Goal: Find specific page/section: Find specific page/section

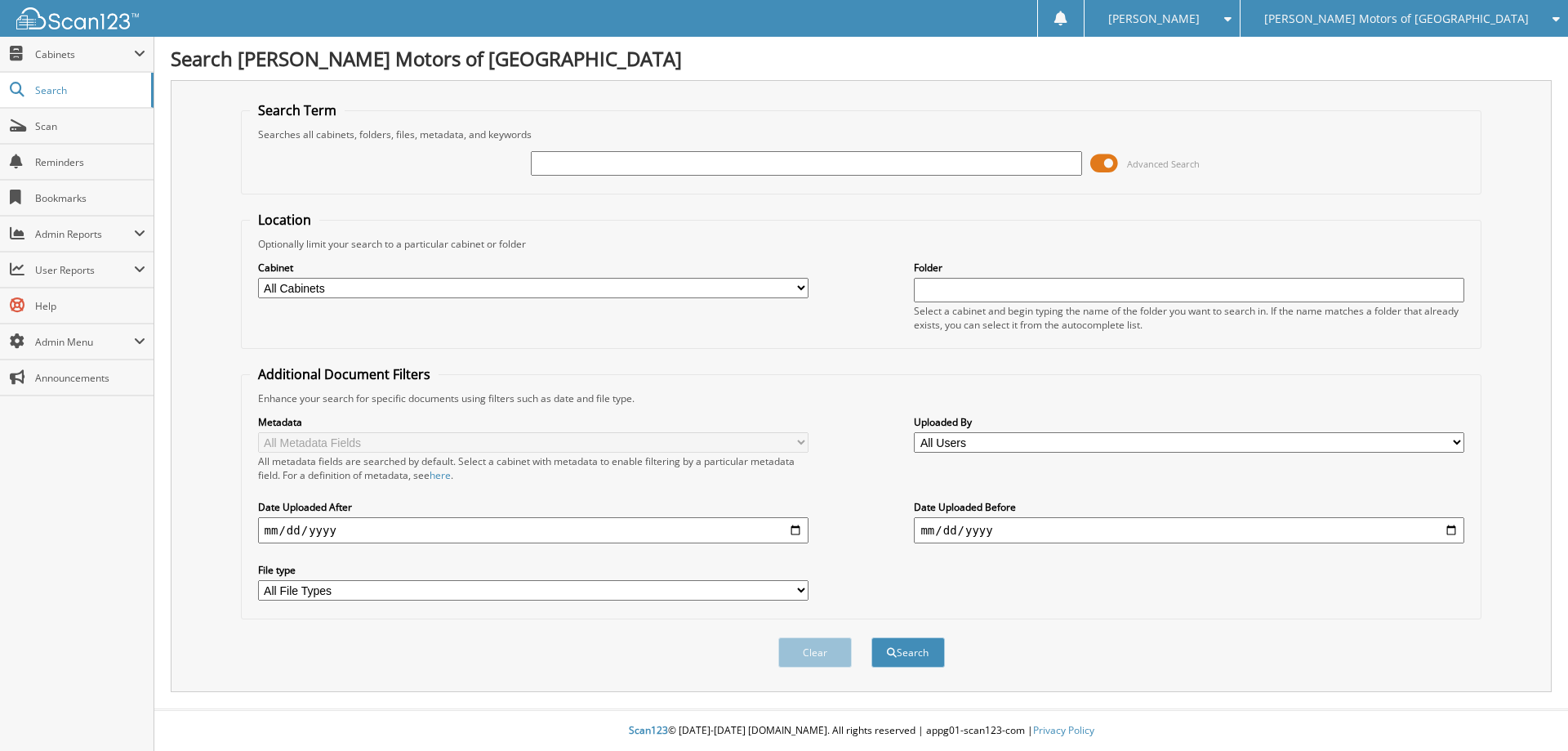
paste input "H597659A"
type input "H597659A"
click at [871, 637] on button "Search" at bounding box center [908, 651] width 74 height 30
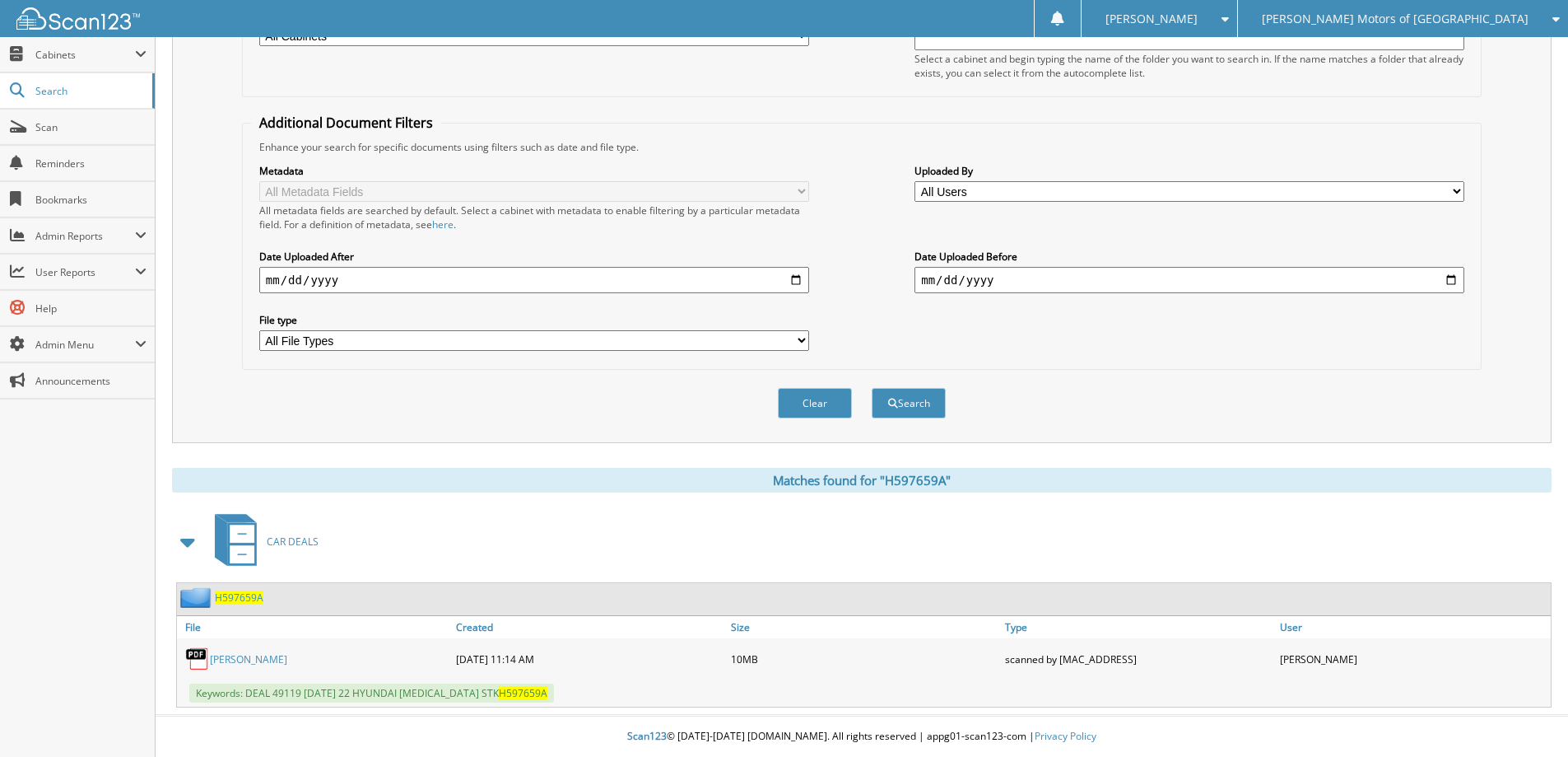
click at [245, 596] on span "H597659A" at bounding box center [239, 597] width 49 height 14
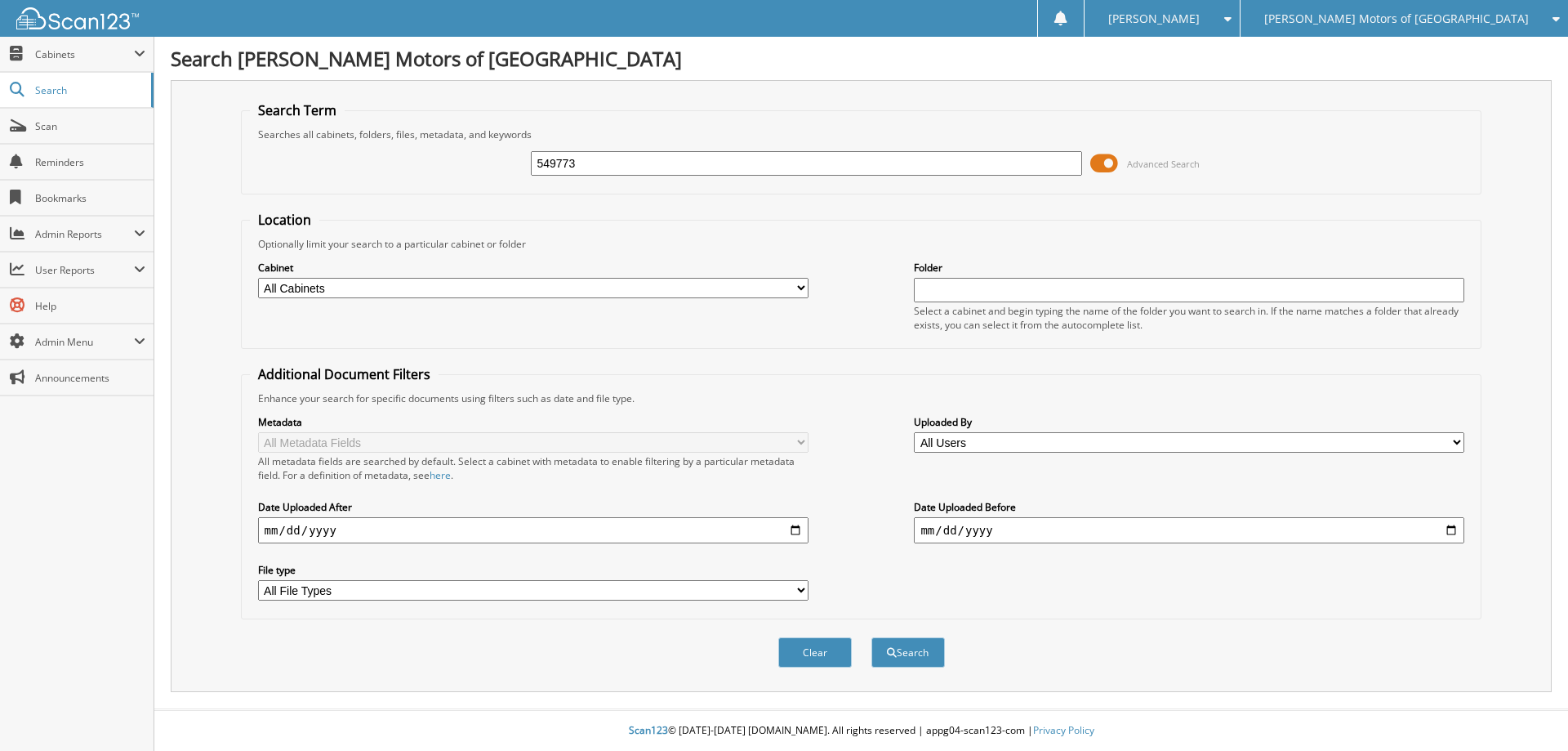
type input "549773"
click at [871, 637] on button "Search" at bounding box center [908, 651] width 74 height 30
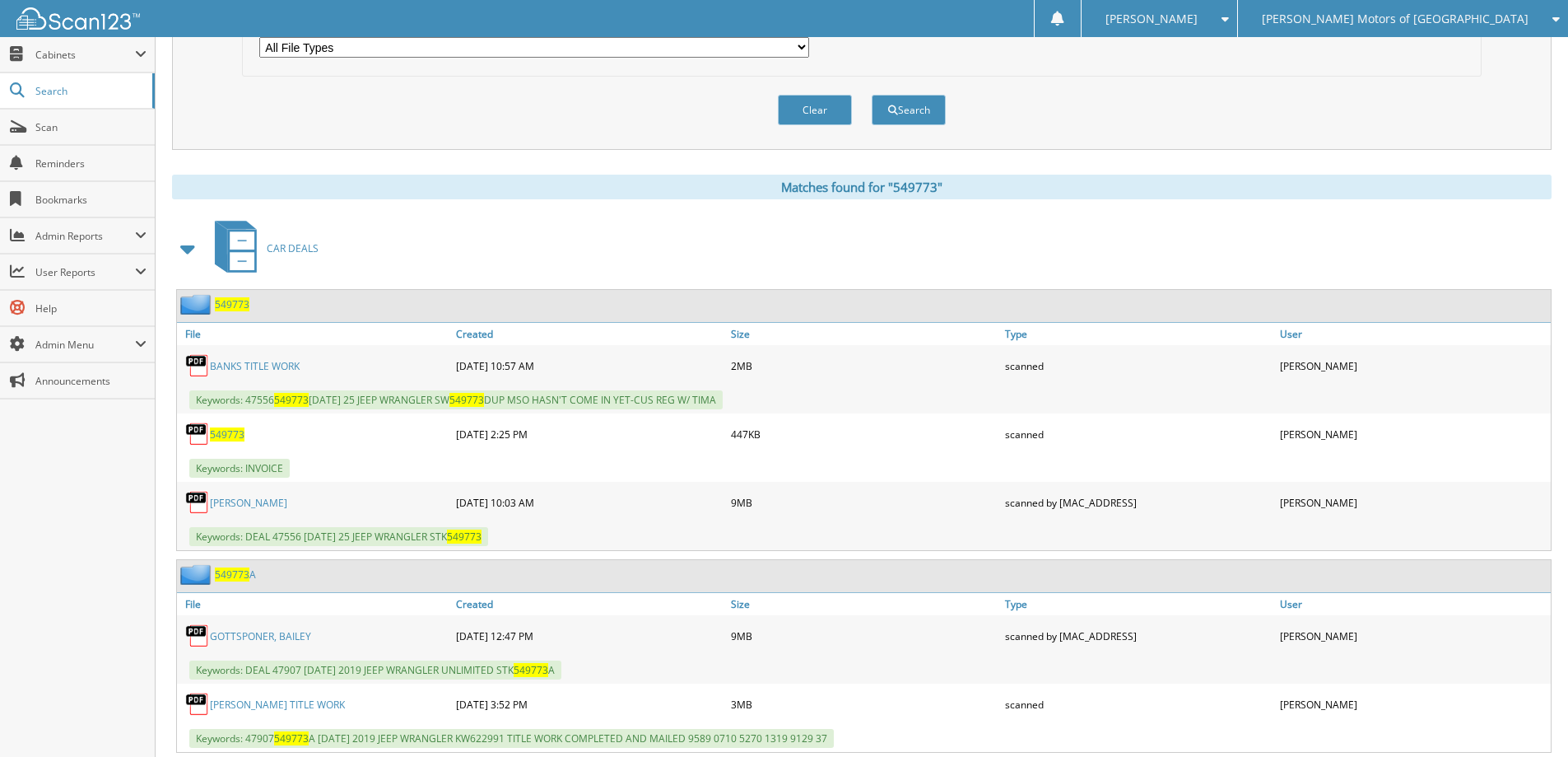
scroll to position [577, 0]
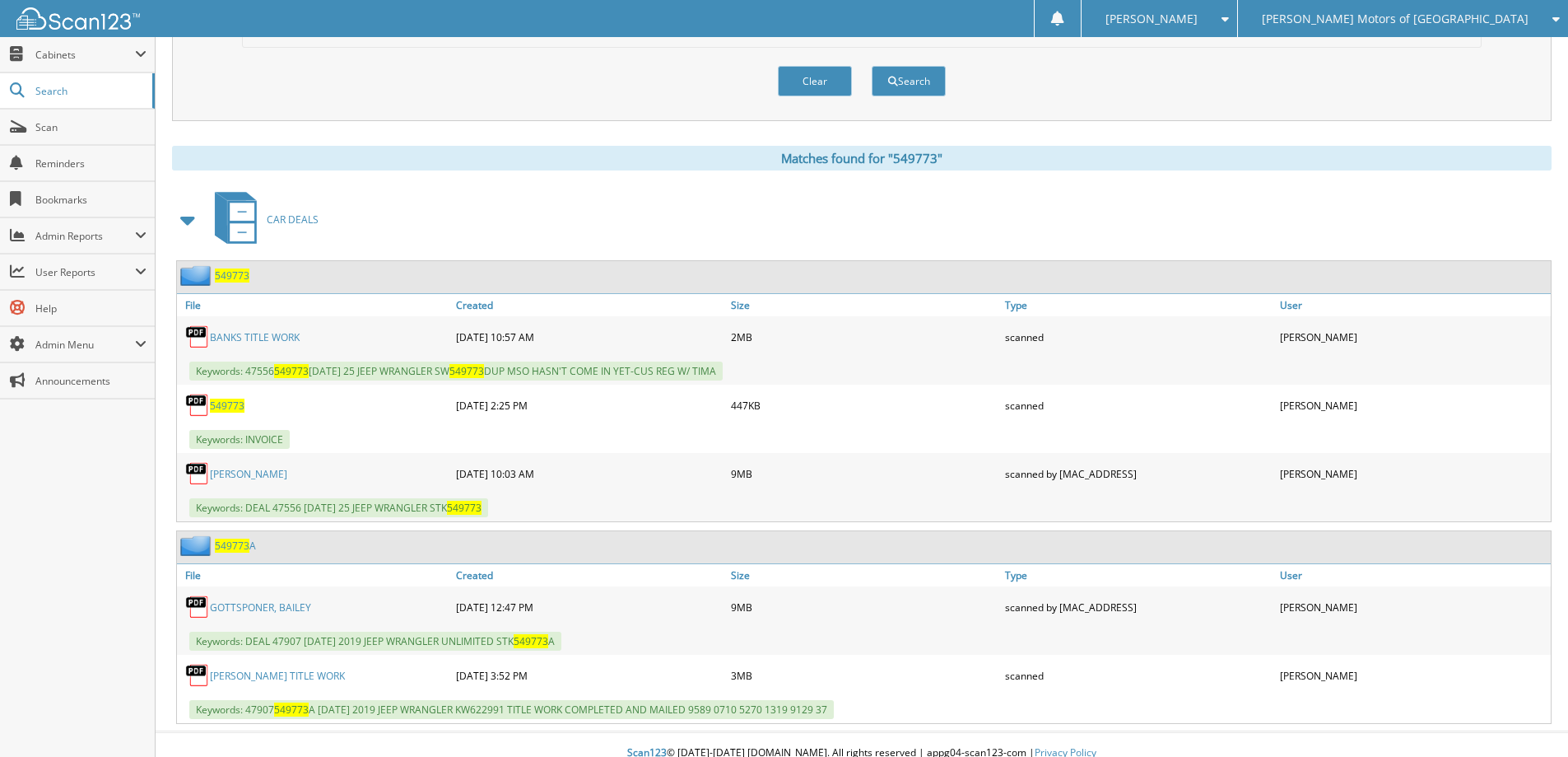
click at [240, 275] on span "549773" at bounding box center [231, 275] width 34 height 14
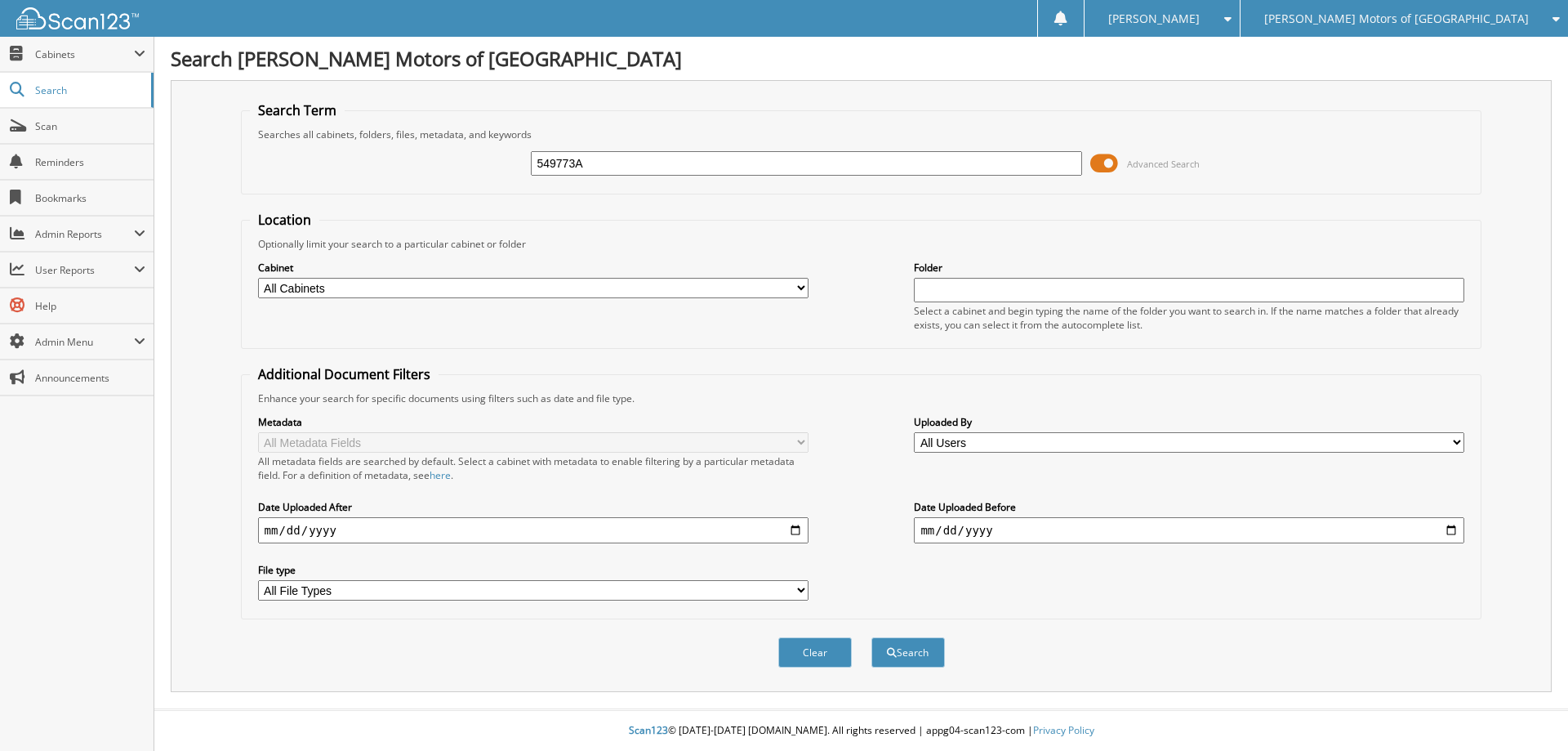
type input "549773A"
click at [871, 637] on button "Search" at bounding box center [908, 651] width 74 height 30
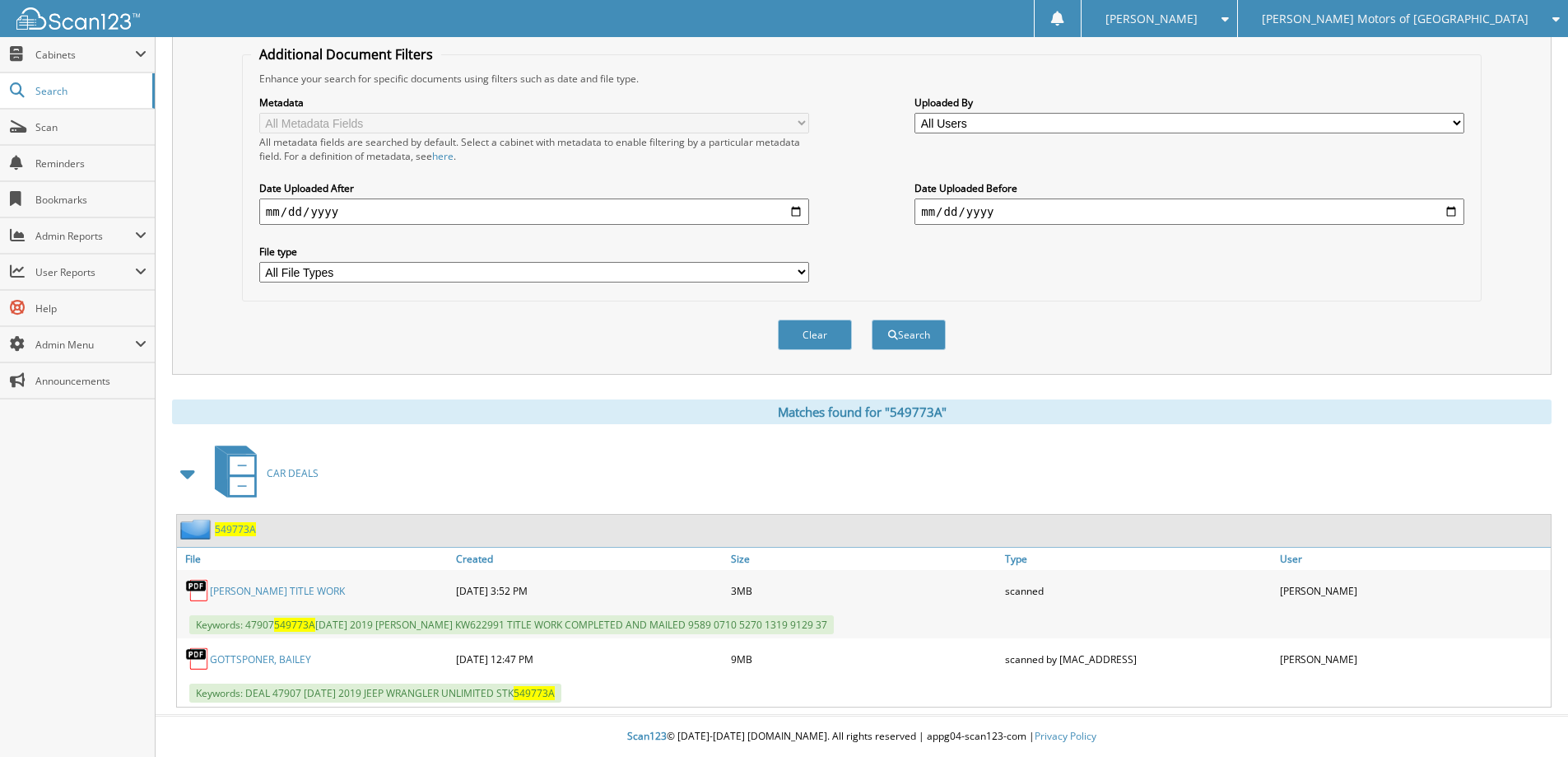
click at [238, 529] on span "549773A" at bounding box center [235, 529] width 41 height 14
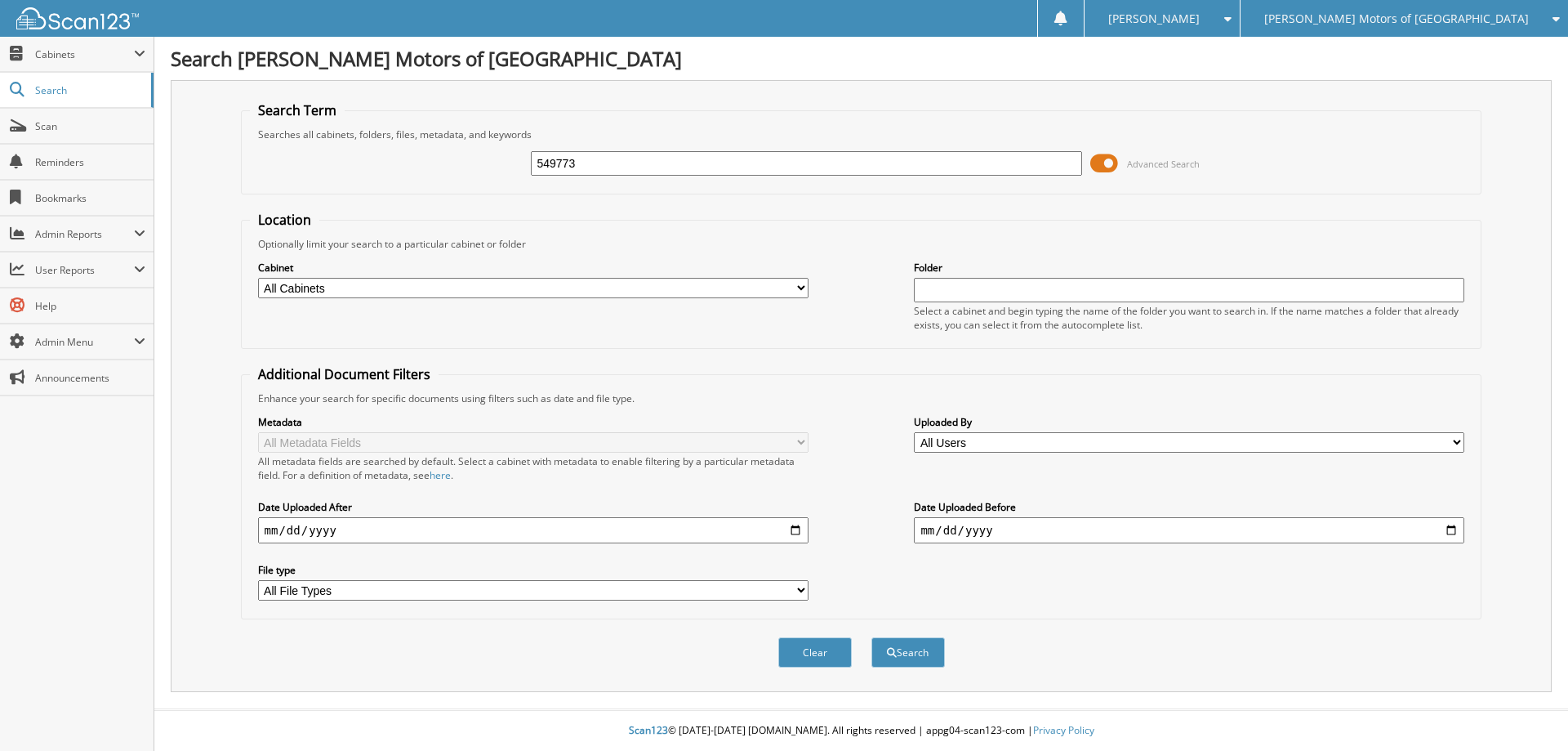
type input "549773"
click at [871, 637] on button "Search" at bounding box center [908, 651] width 74 height 30
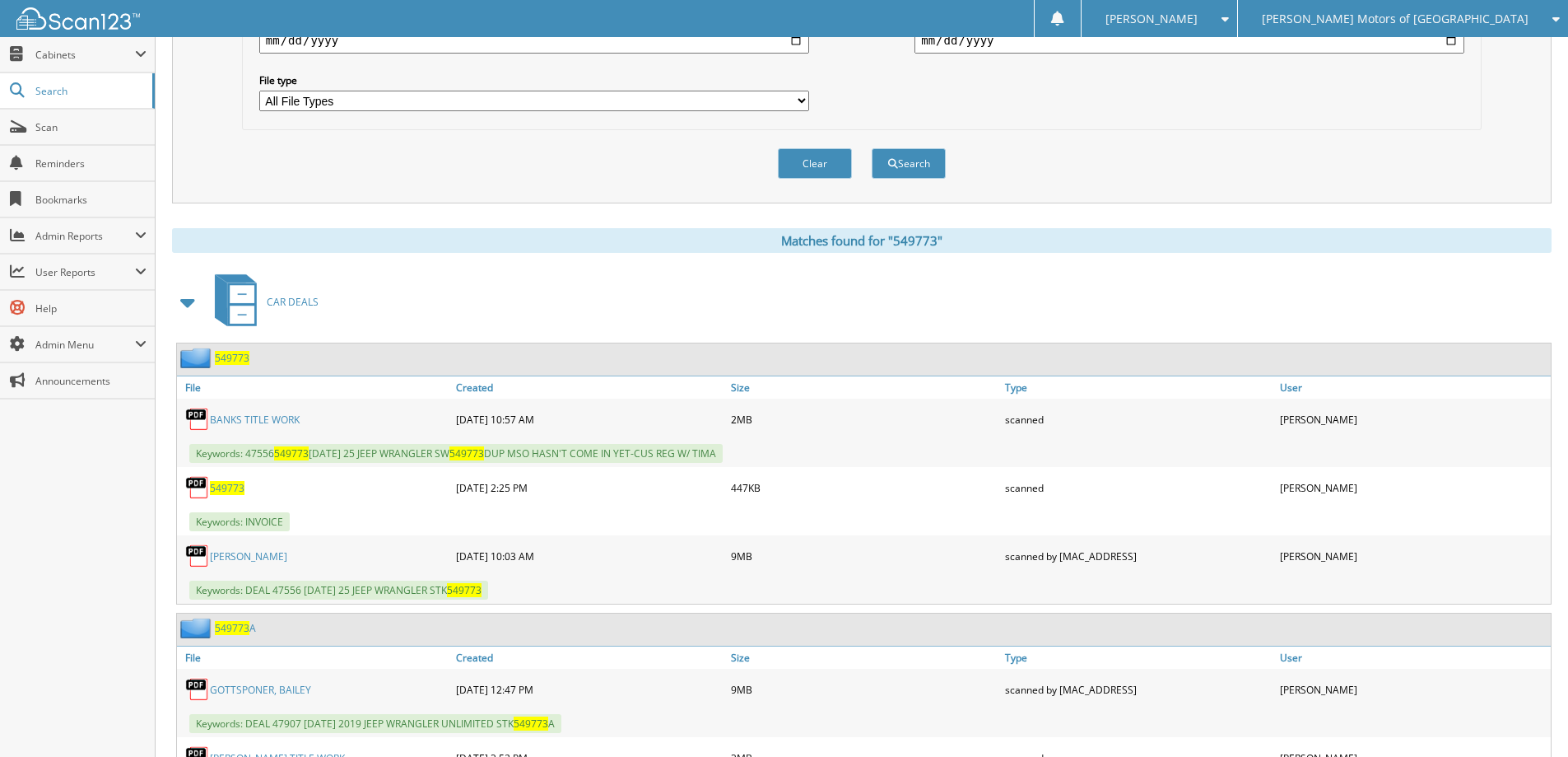
click at [238, 359] on span "549773" at bounding box center [231, 358] width 34 height 14
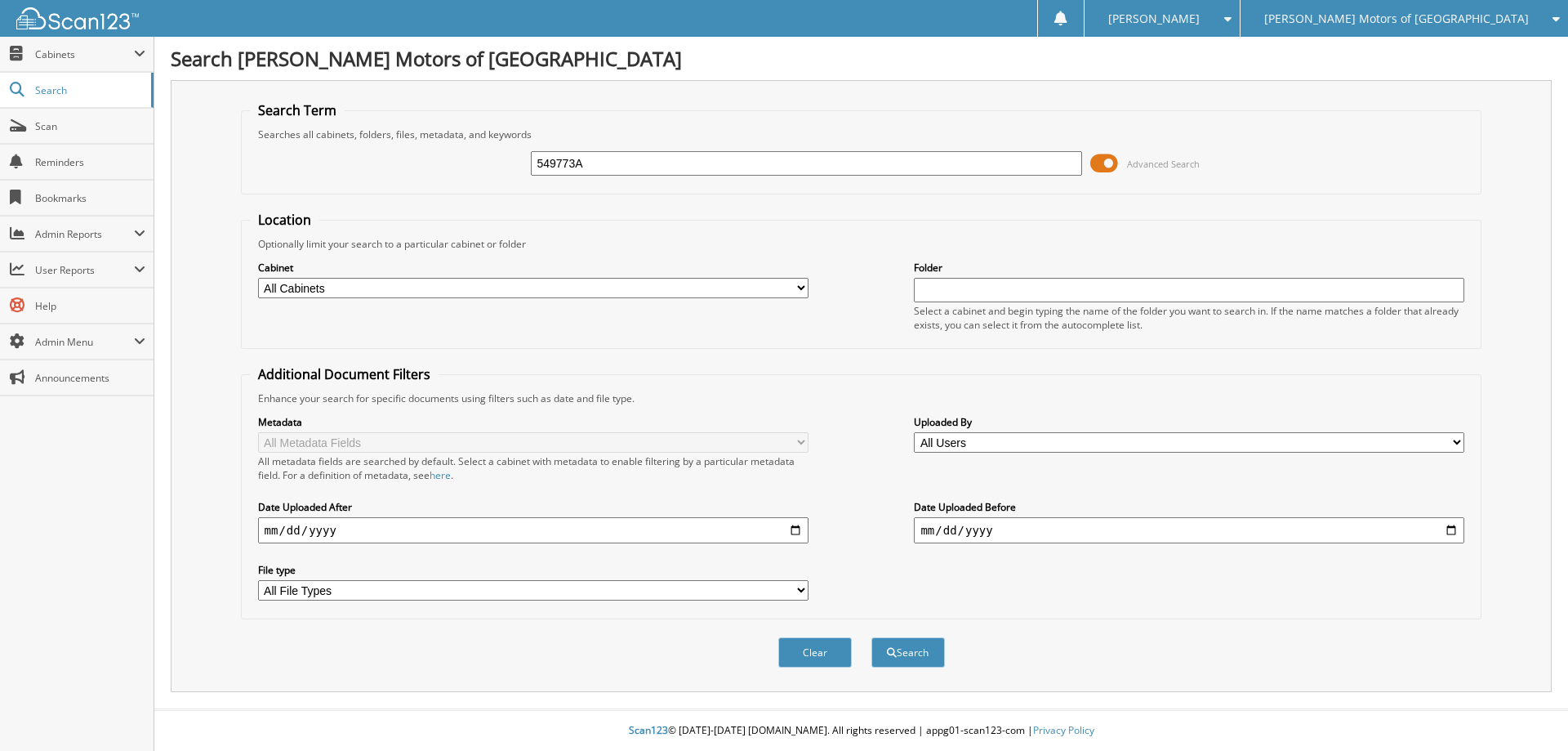
type input "549773A"
click at [871, 637] on button "Search" at bounding box center [908, 651] width 74 height 30
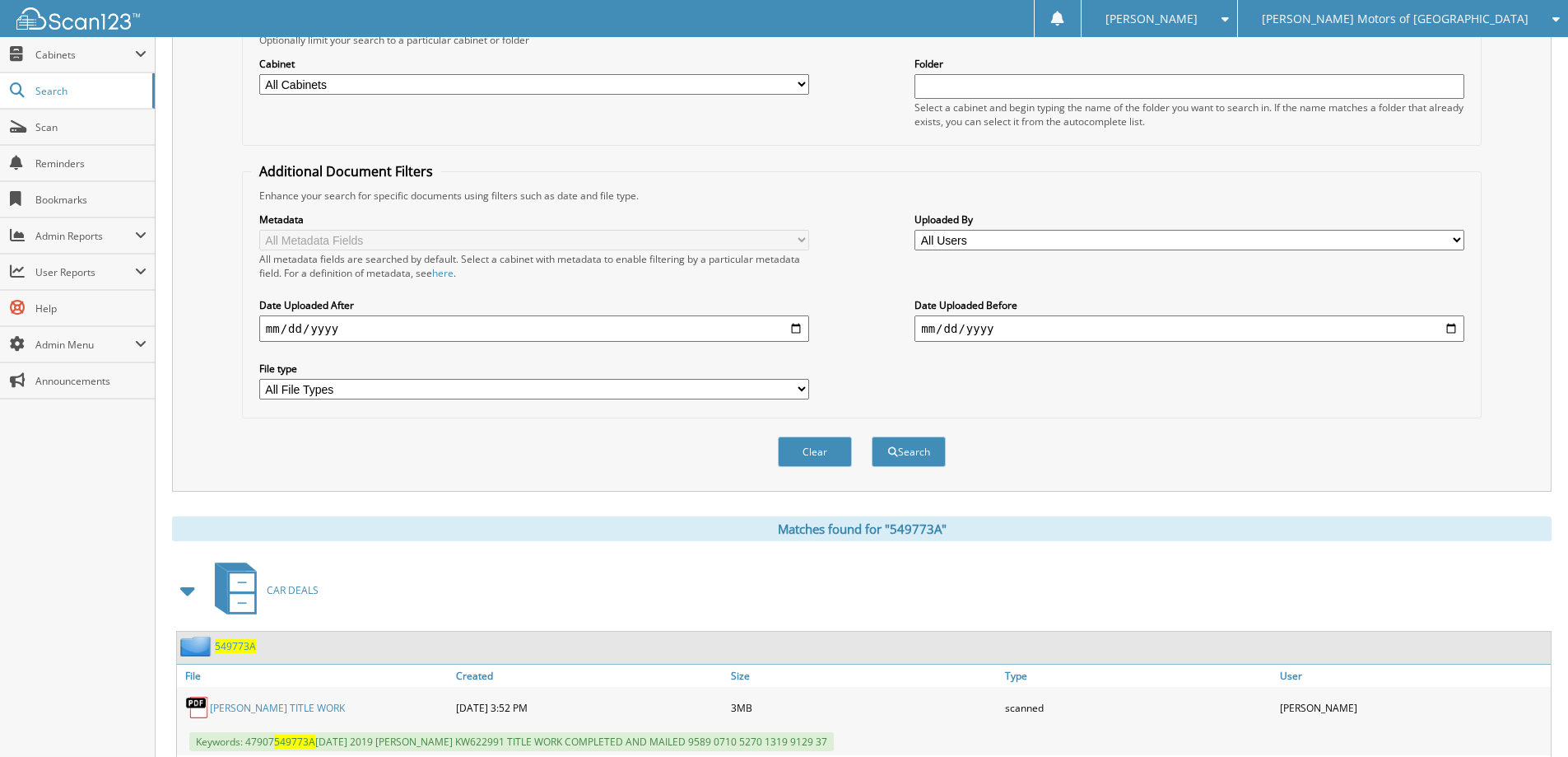
scroll to position [324, 0]
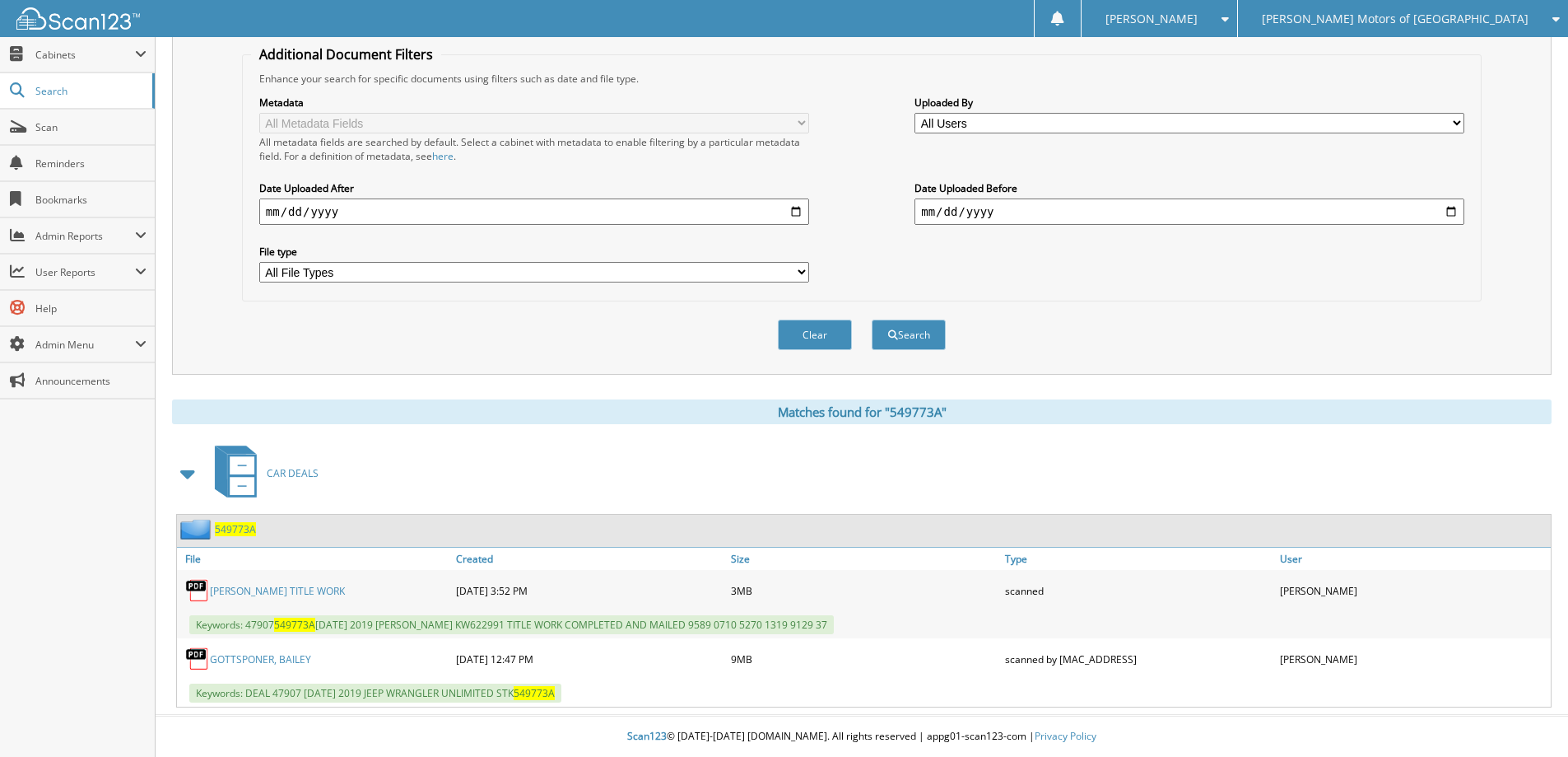
click at [239, 530] on span "549773A" at bounding box center [235, 529] width 41 height 14
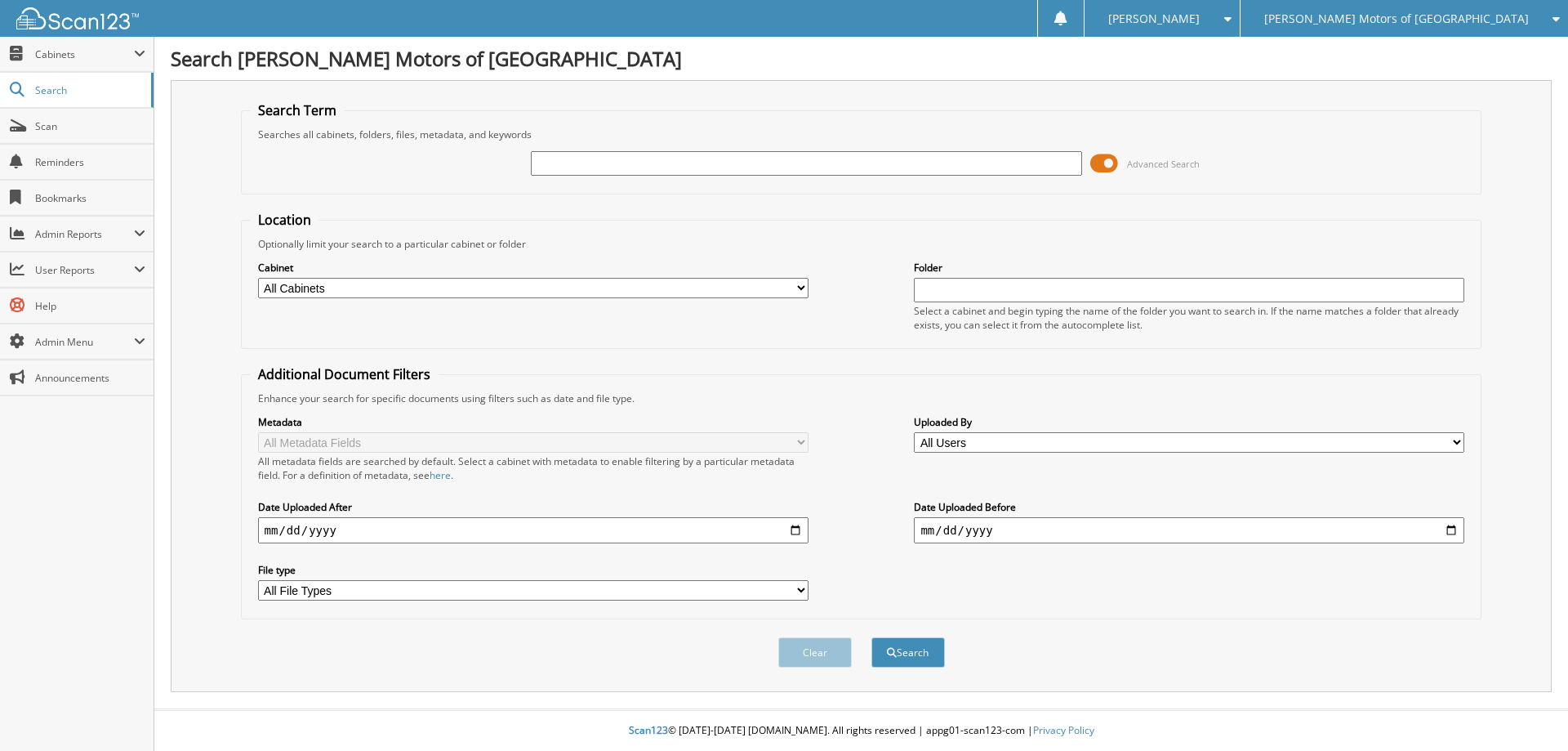
click at [569, 165] on input "text" at bounding box center [806, 163] width 551 height 24
type input "549773"
click at [871, 637] on button "Search" at bounding box center [908, 651] width 74 height 30
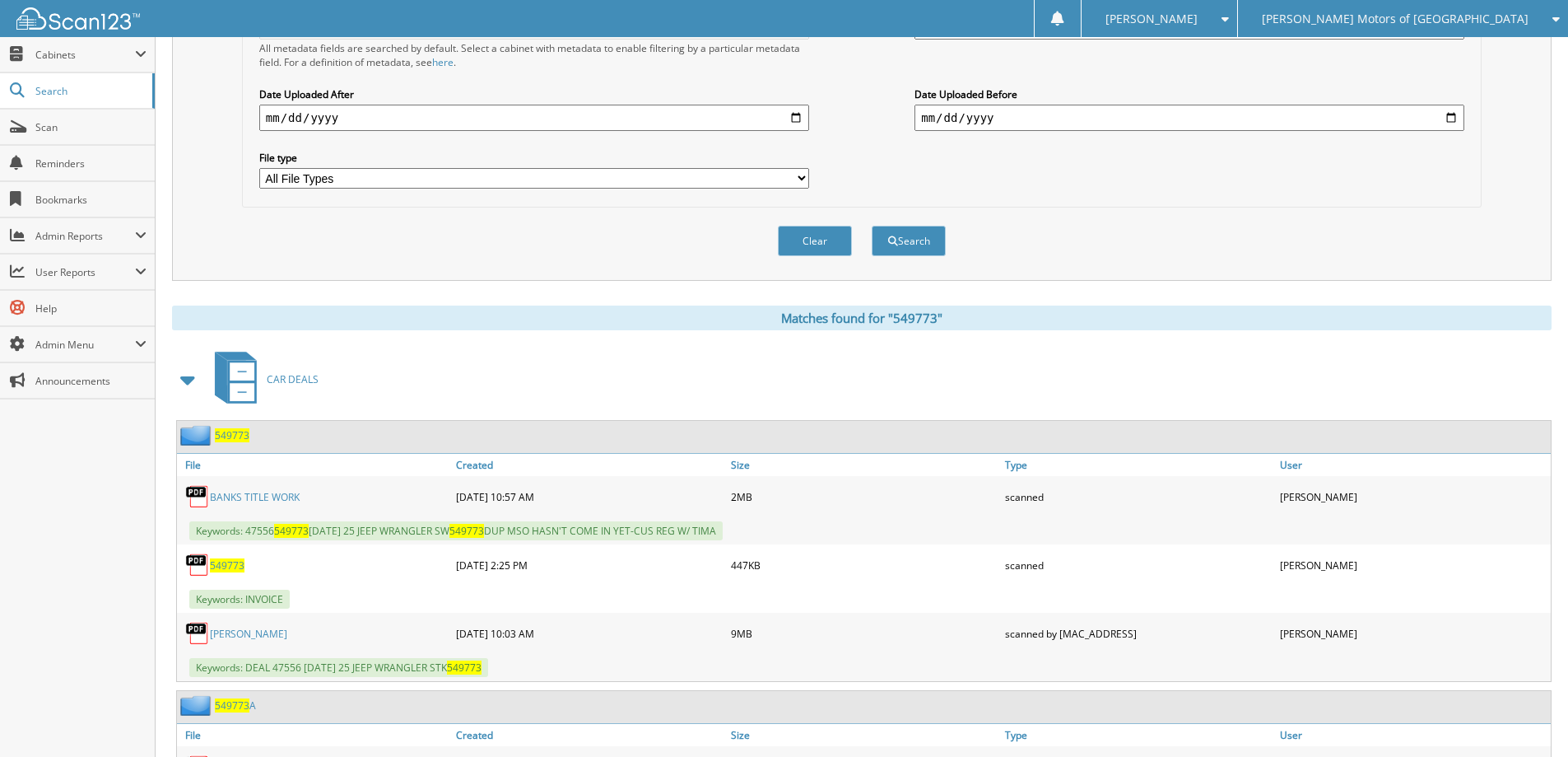
scroll to position [593, 0]
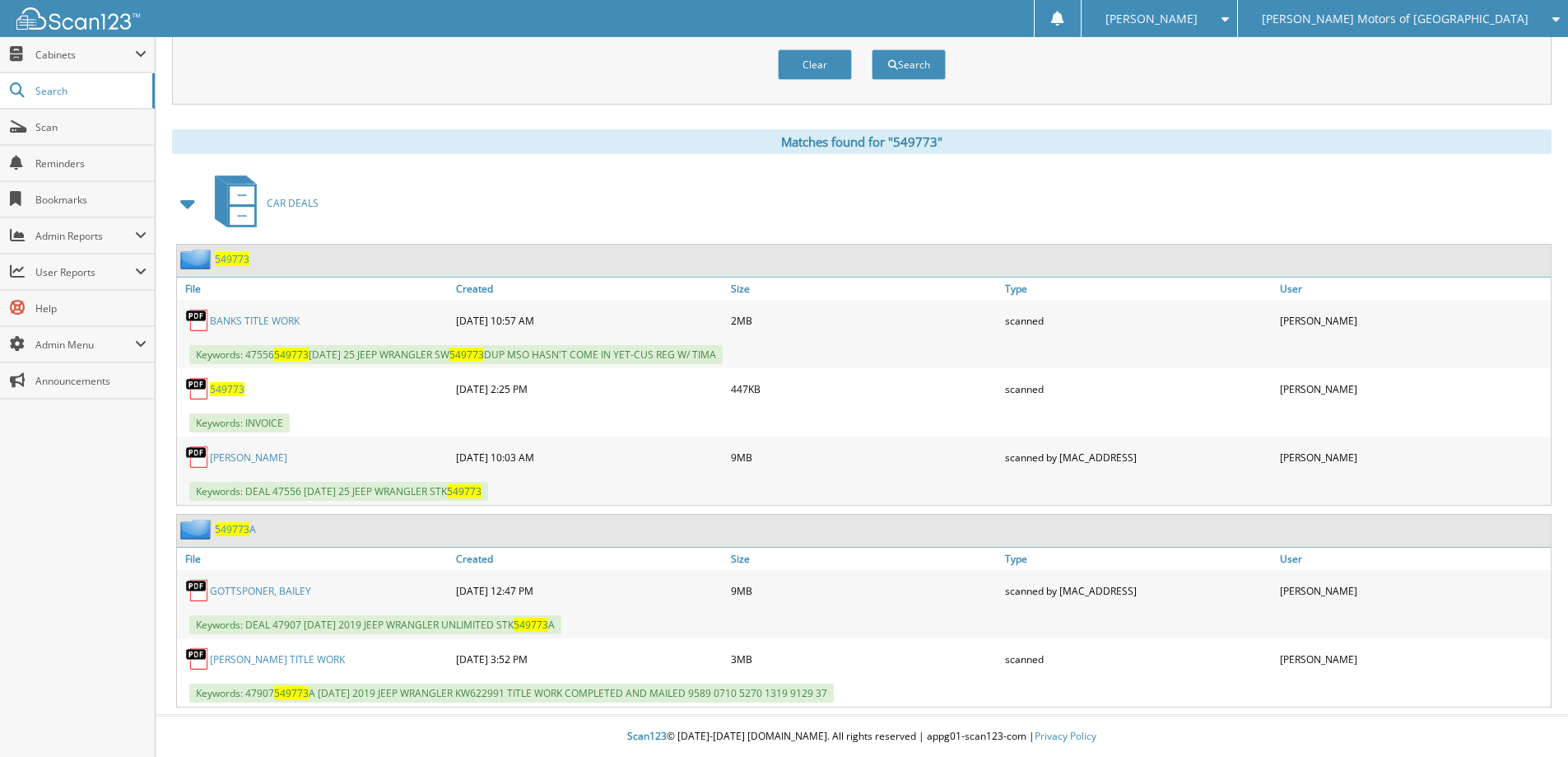
click at [224, 256] on span "549773" at bounding box center [231, 259] width 34 height 14
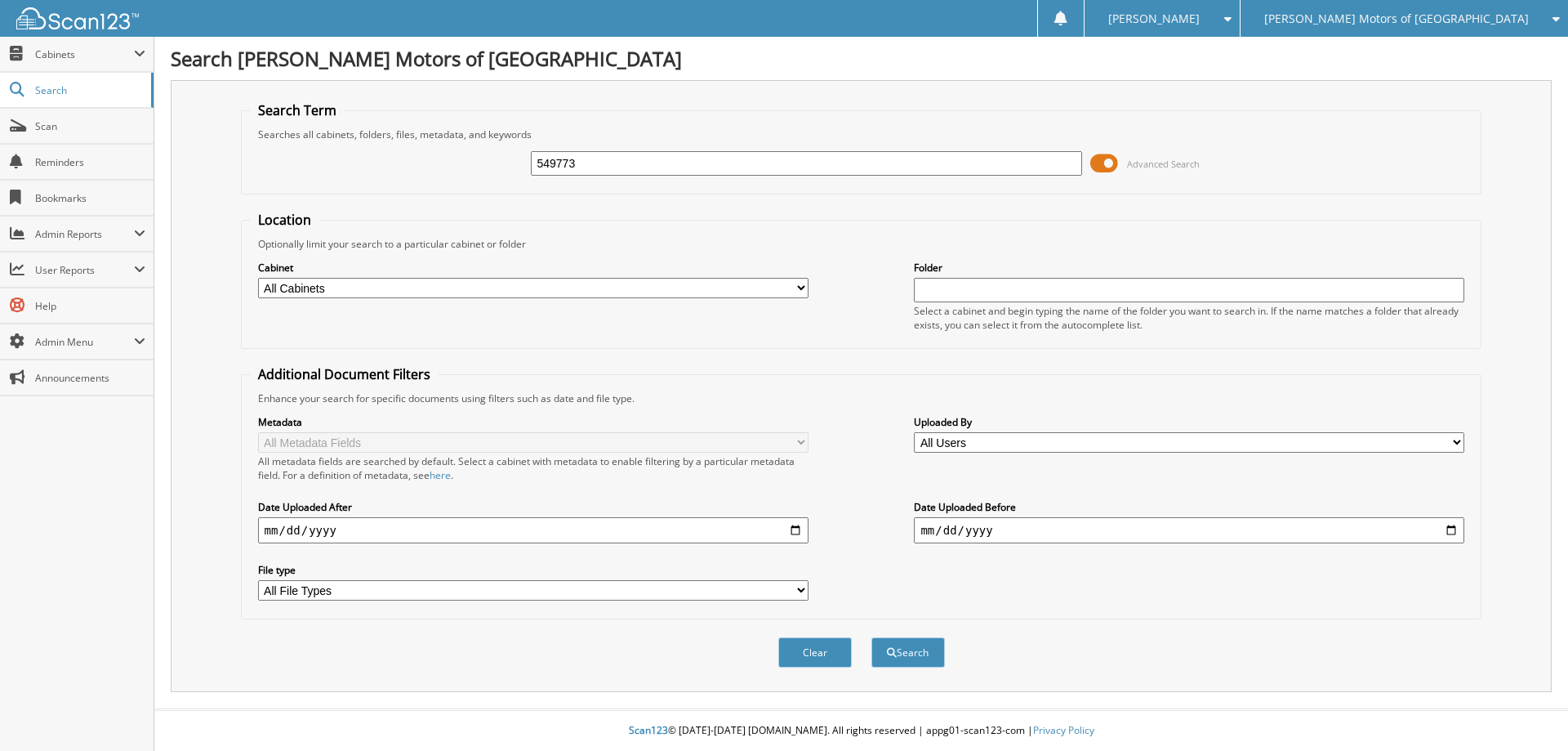
type input "549773"
click at [871, 637] on button "Search" at bounding box center [908, 651] width 74 height 30
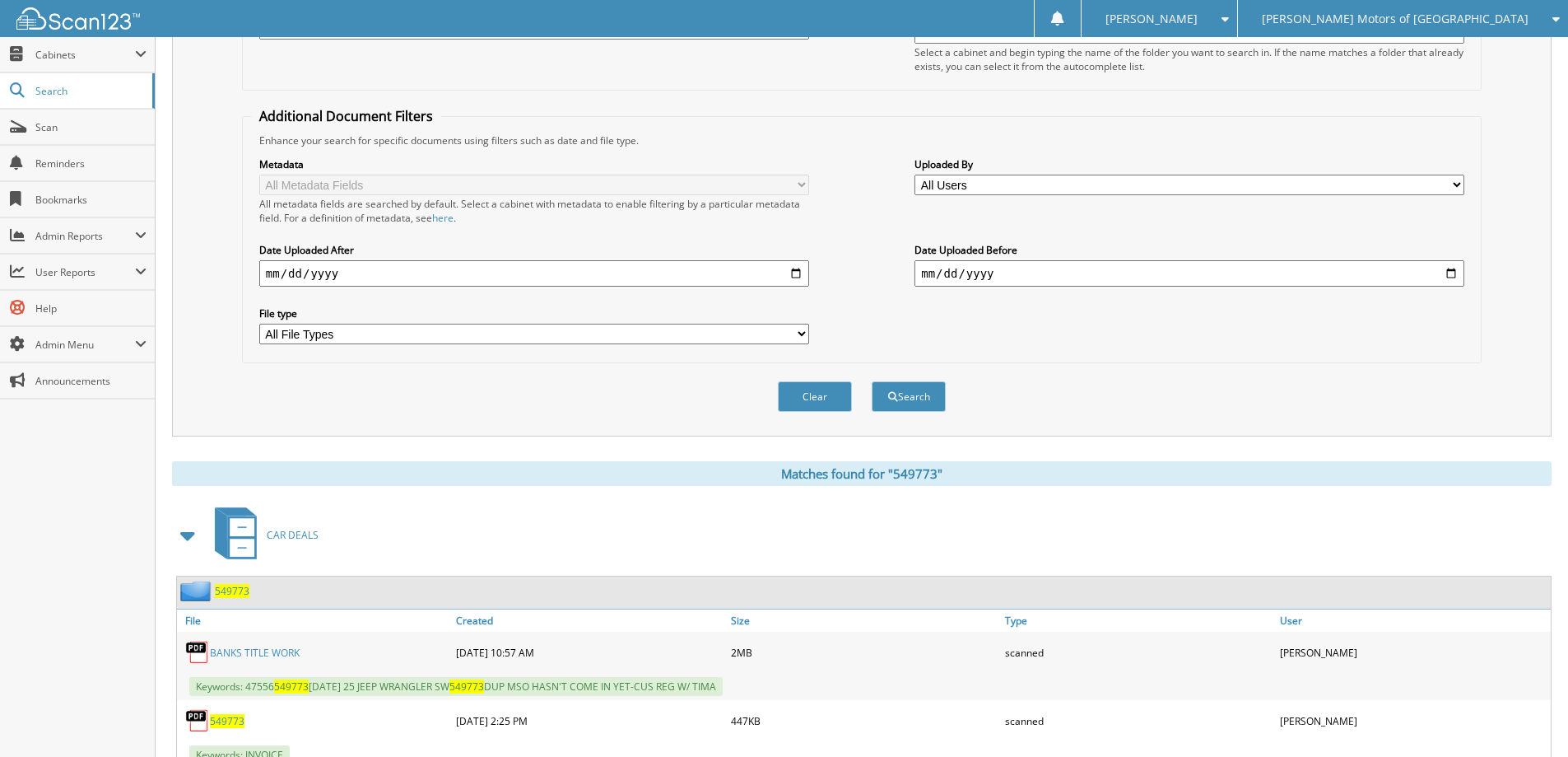
scroll to position [494, 0]
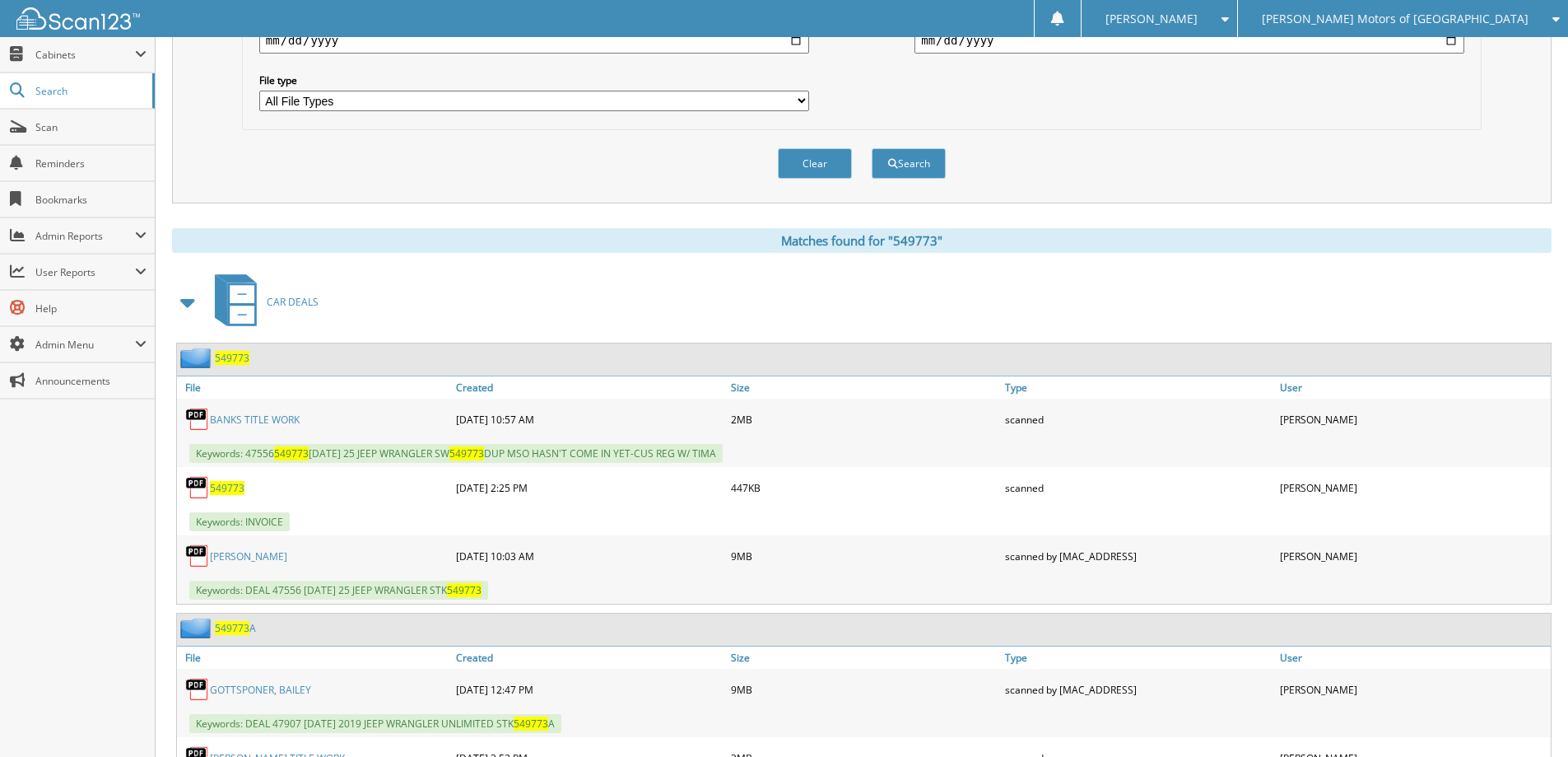
click at [232, 361] on span "549773" at bounding box center [231, 358] width 34 height 14
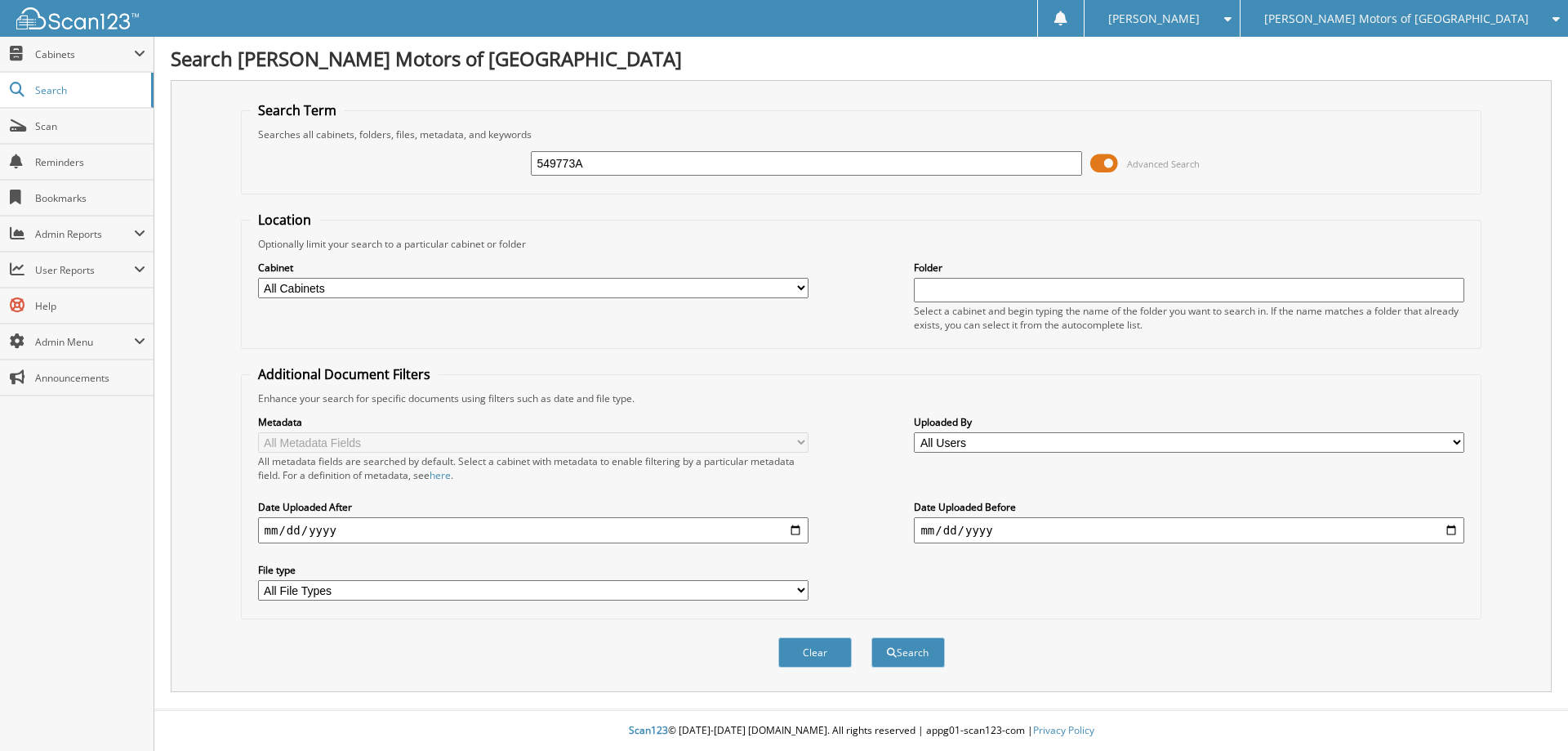
type input "549773A"
click at [871, 637] on button "Search" at bounding box center [908, 651] width 74 height 30
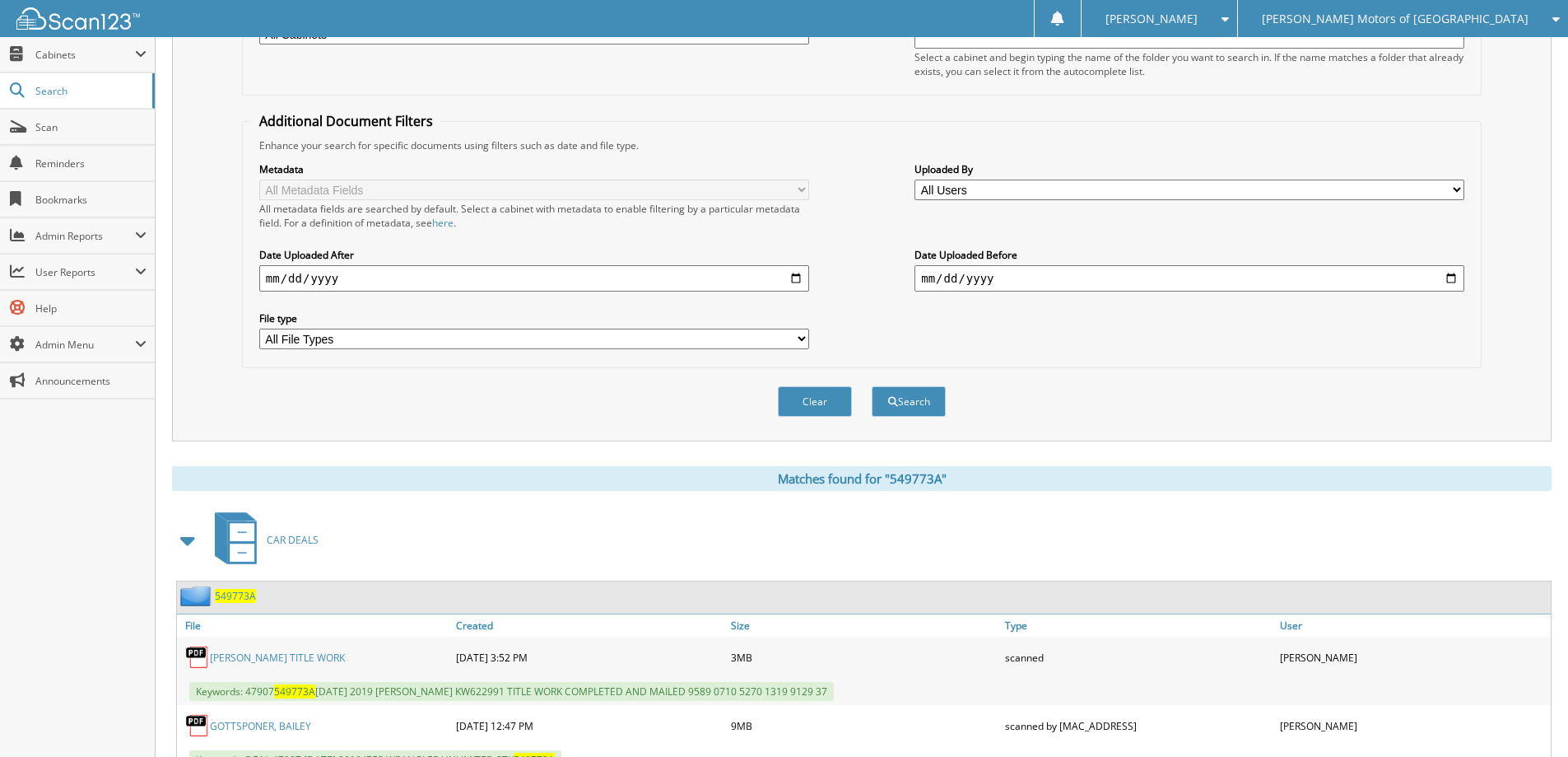
scroll to position [324, 0]
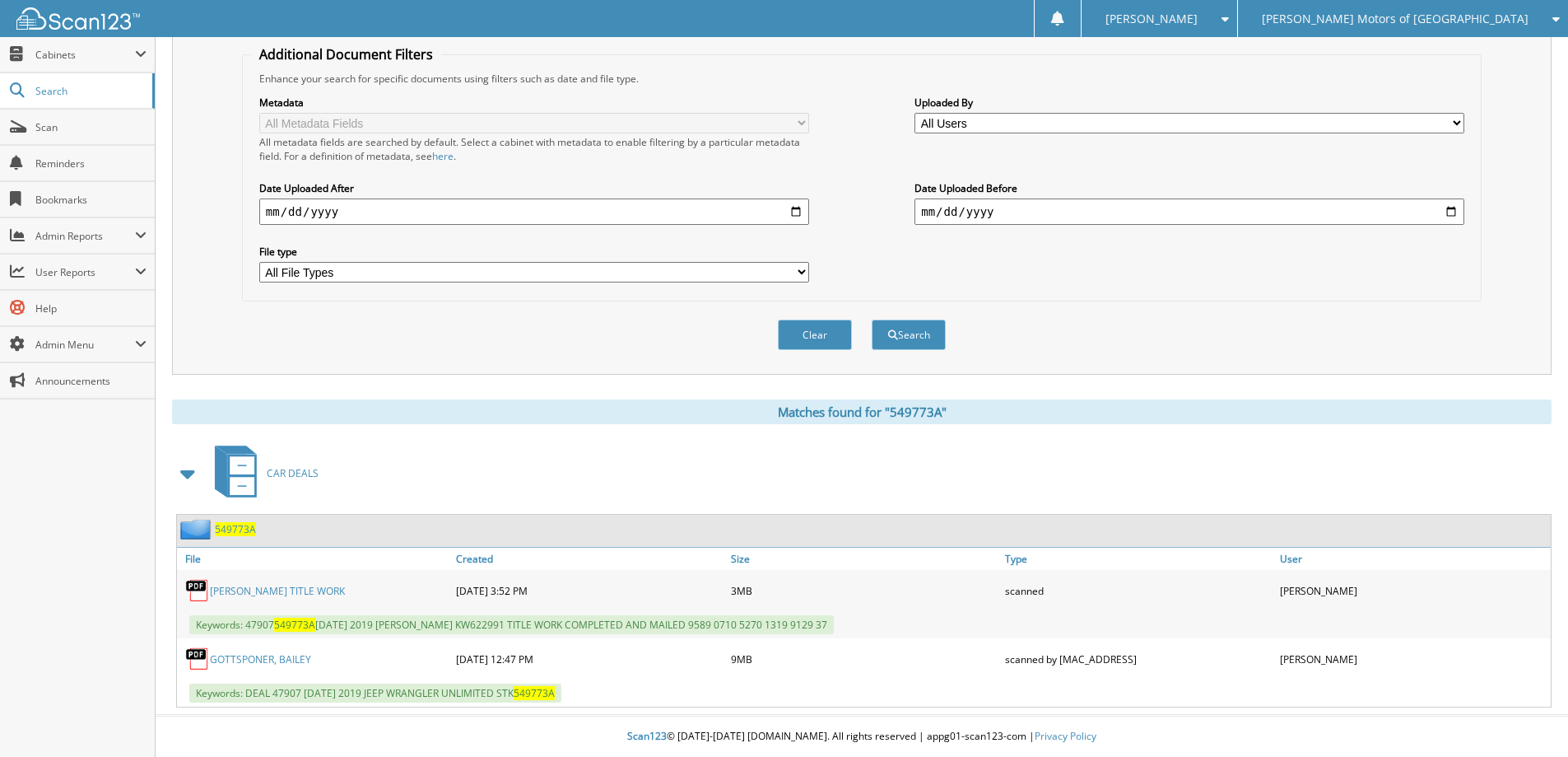
click at [245, 529] on span "549773A" at bounding box center [235, 529] width 41 height 14
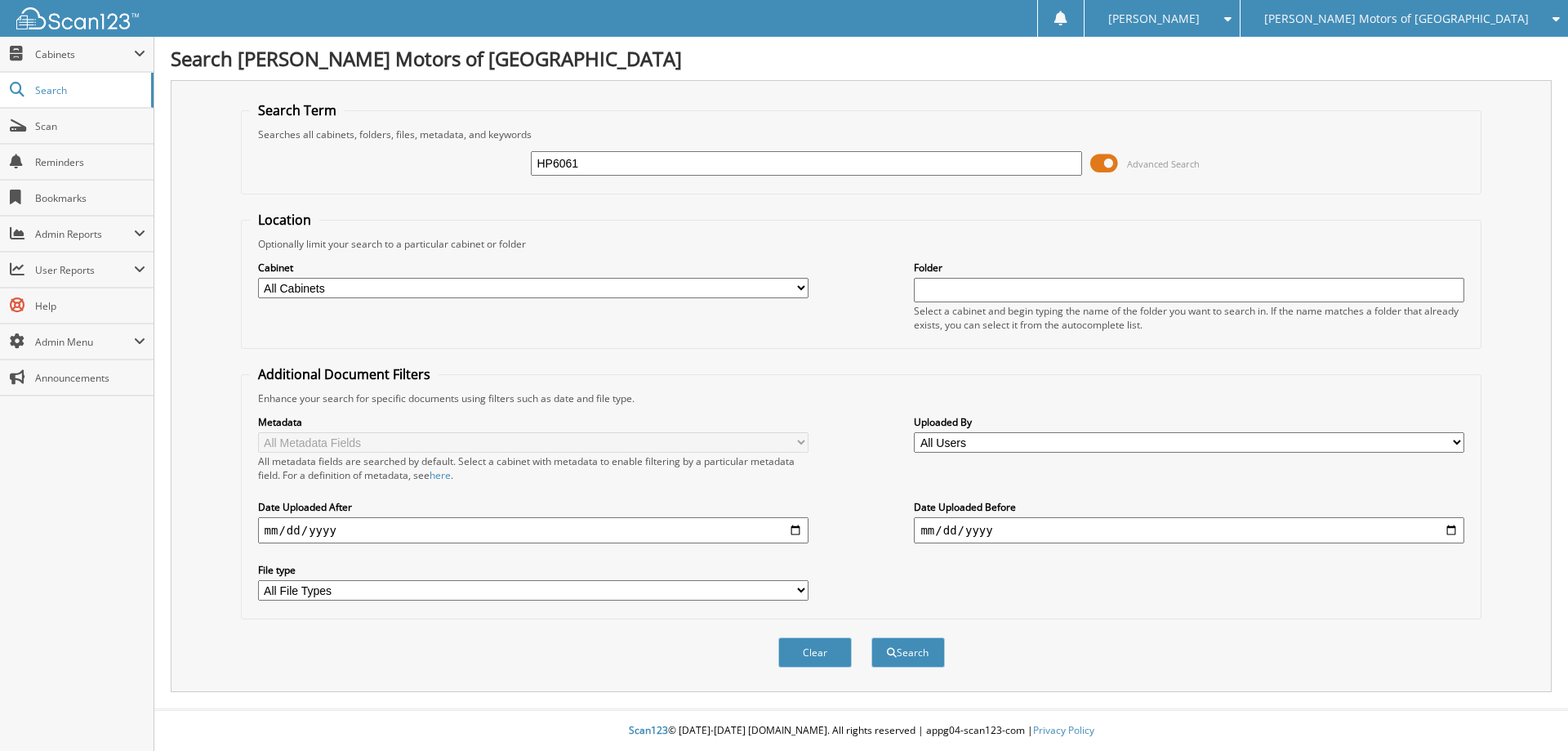
type input "HP6061"
click at [871, 637] on button "Search" at bounding box center [908, 651] width 74 height 30
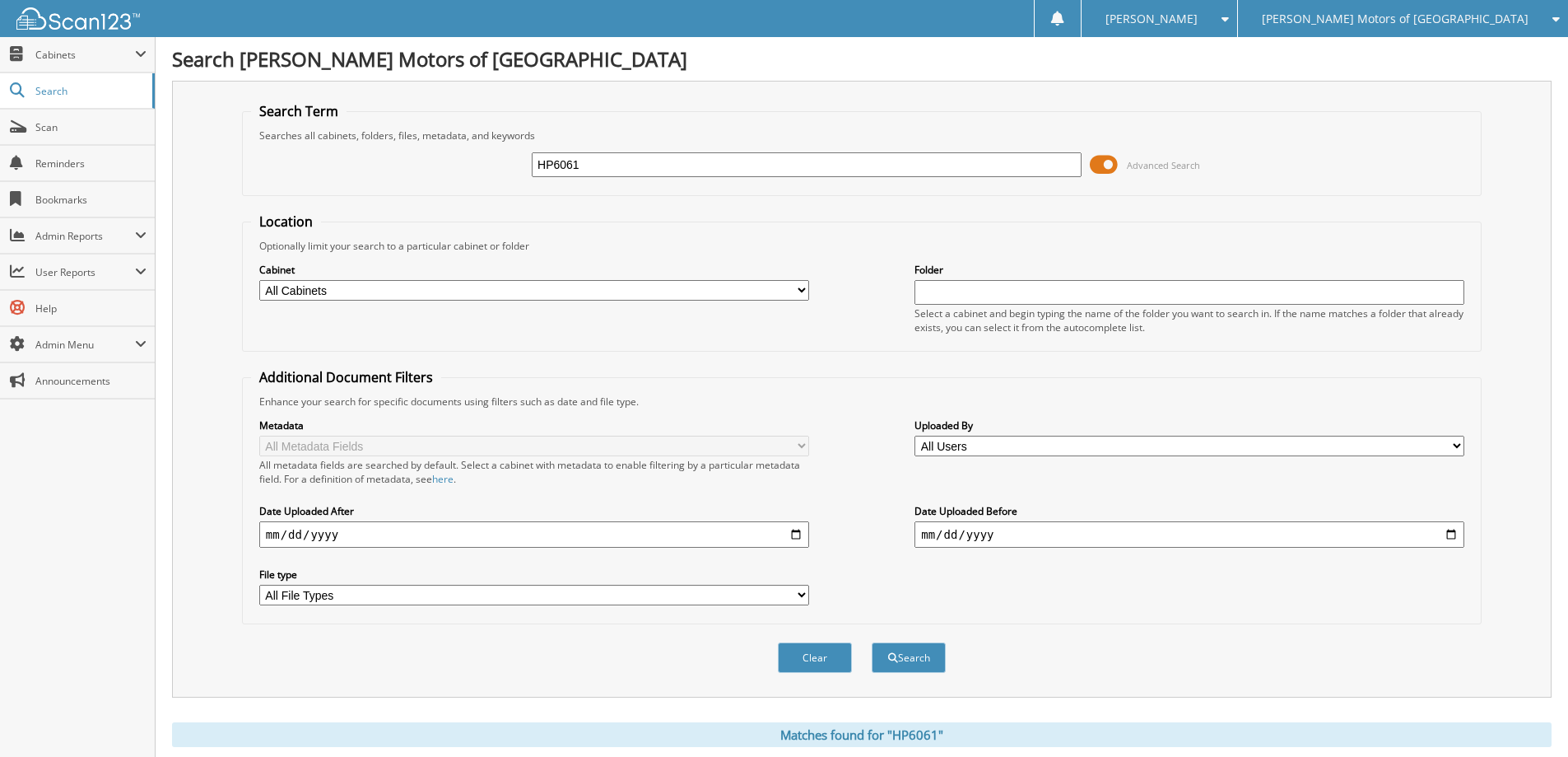
scroll to position [324, 0]
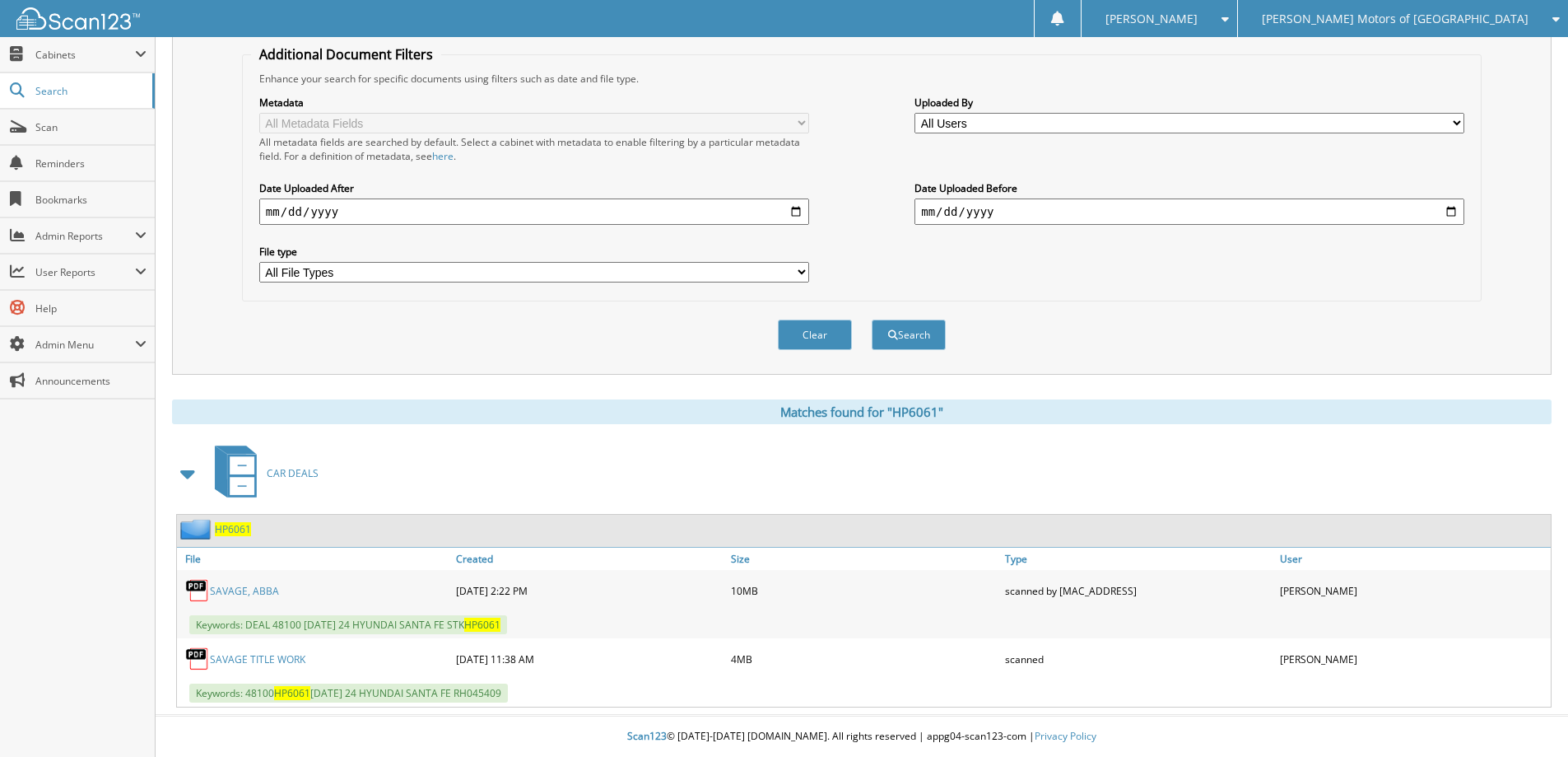
click at [240, 530] on span "HP6061" at bounding box center [232, 529] width 36 height 14
